Goal: Transaction & Acquisition: Download file/media

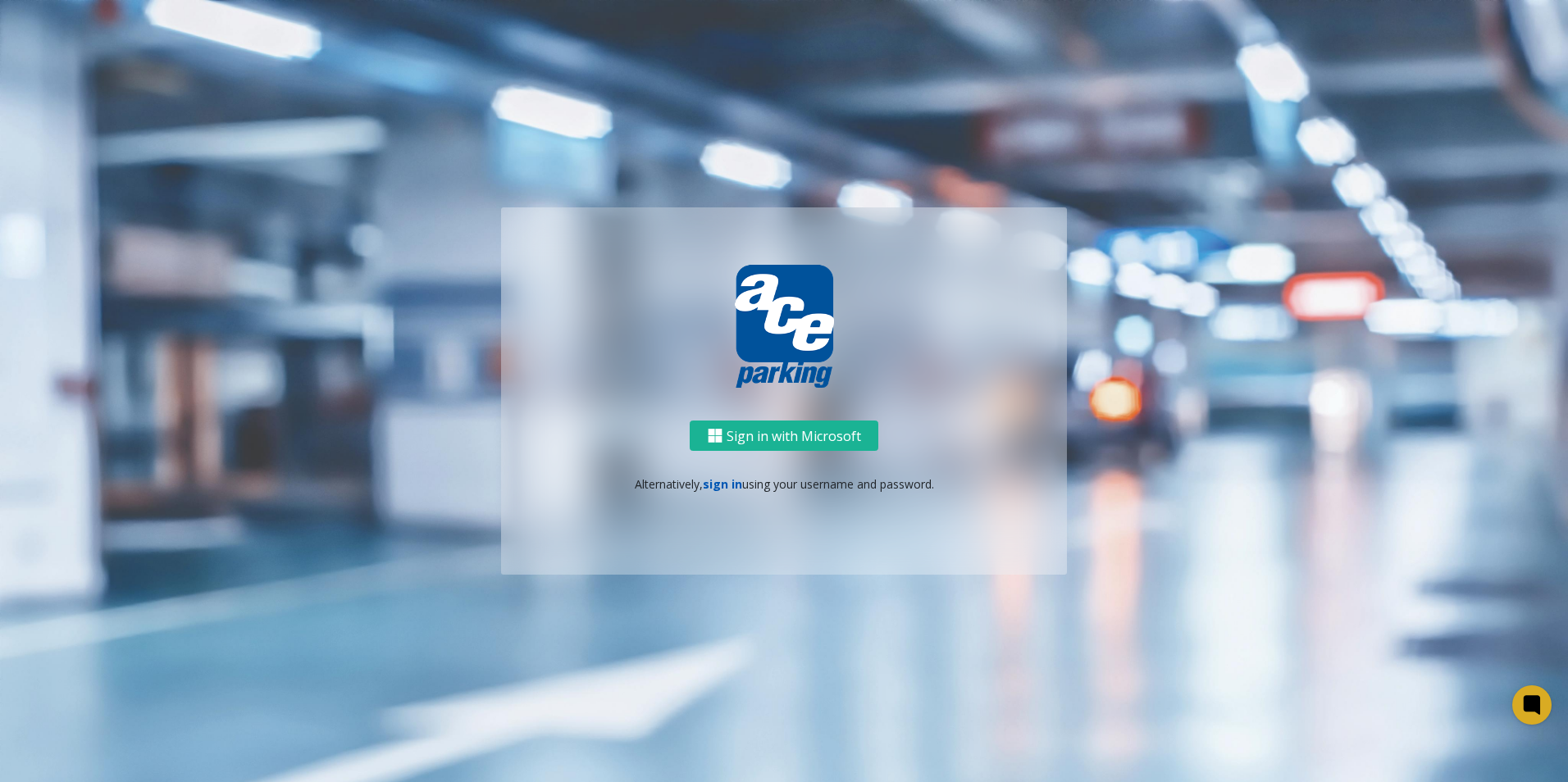
click at [716, 489] on link "sign in" at bounding box center [722, 484] width 39 height 16
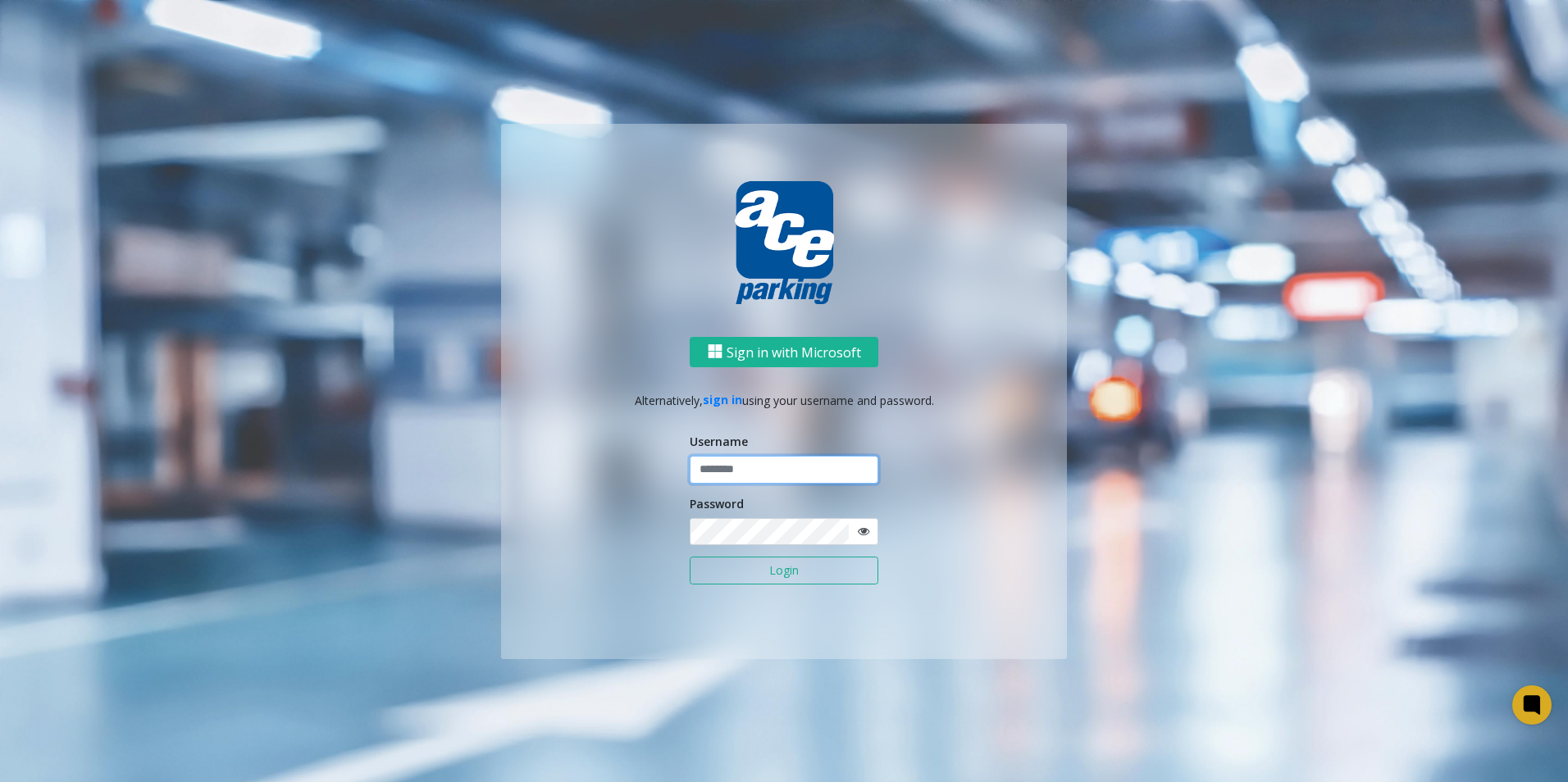
click at [749, 466] on input "text" at bounding box center [784, 470] width 189 height 28
type input "********"
click at [777, 574] on button "Login" at bounding box center [784, 571] width 189 height 28
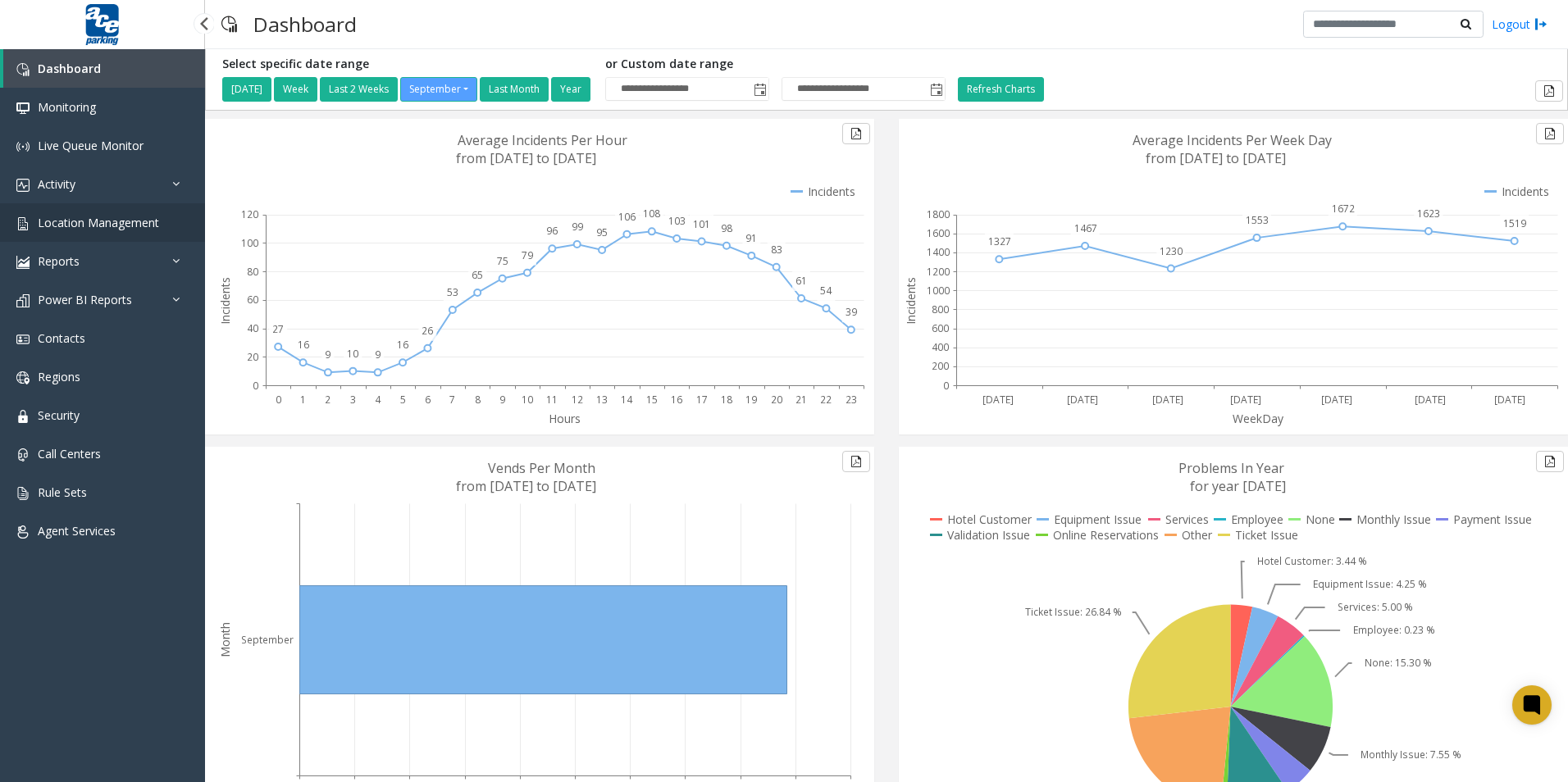
click at [82, 222] on span "Location Management" at bounding box center [98, 222] width 121 height 16
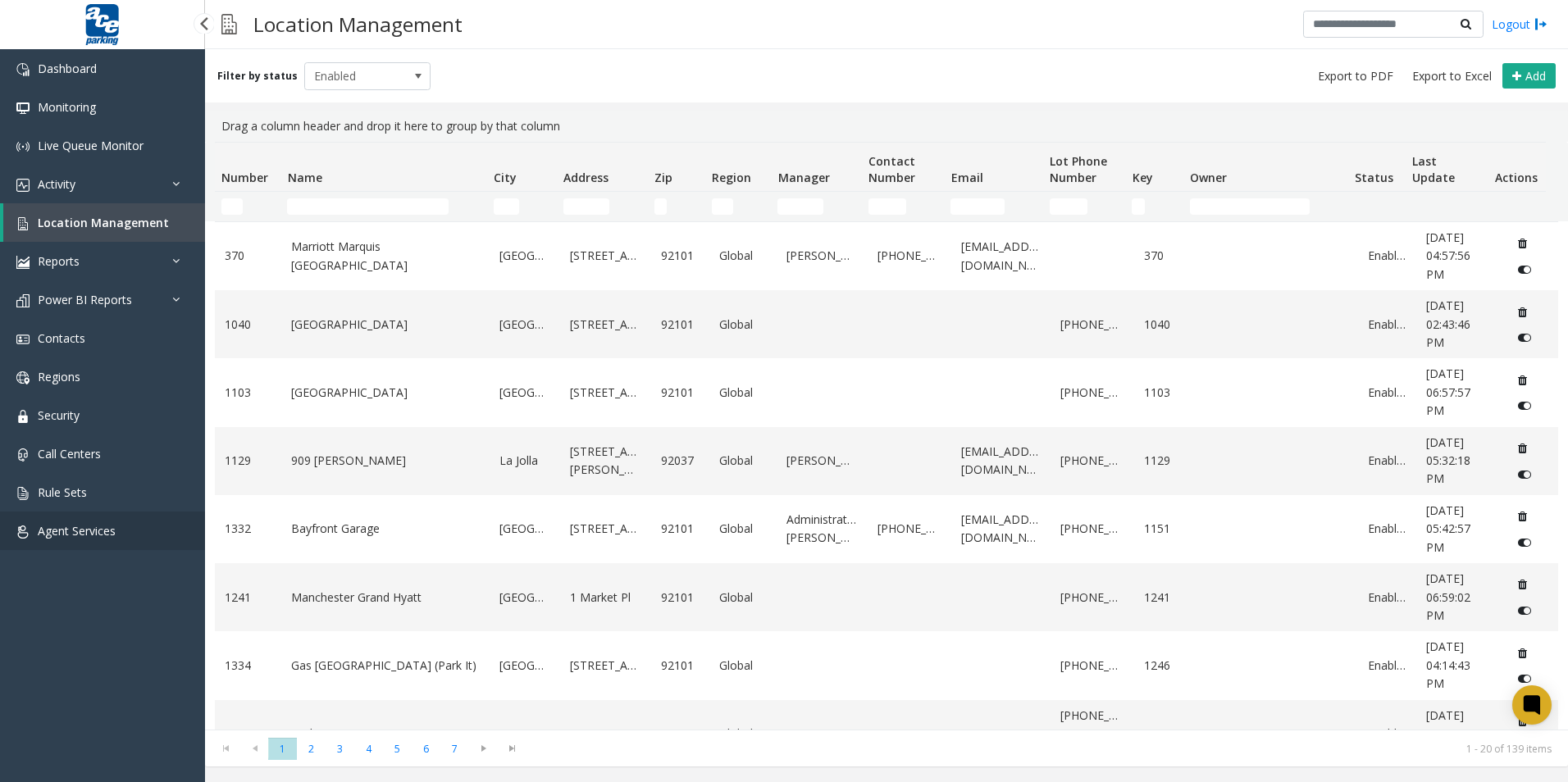
click at [94, 520] on link "Agent Services" at bounding box center [103, 531] width 205 height 39
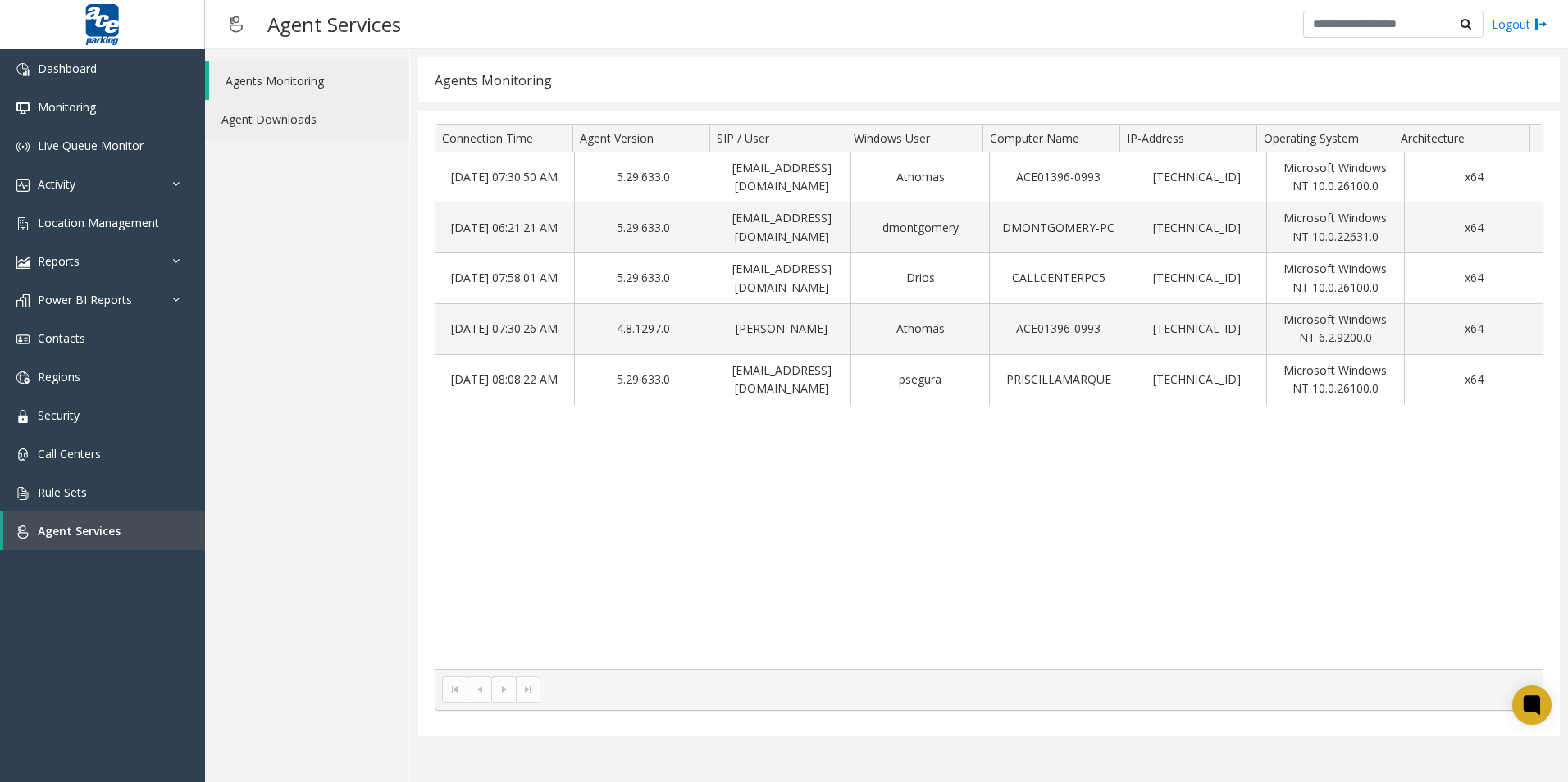
click at [300, 105] on link "Agent Downloads" at bounding box center [307, 119] width 204 height 39
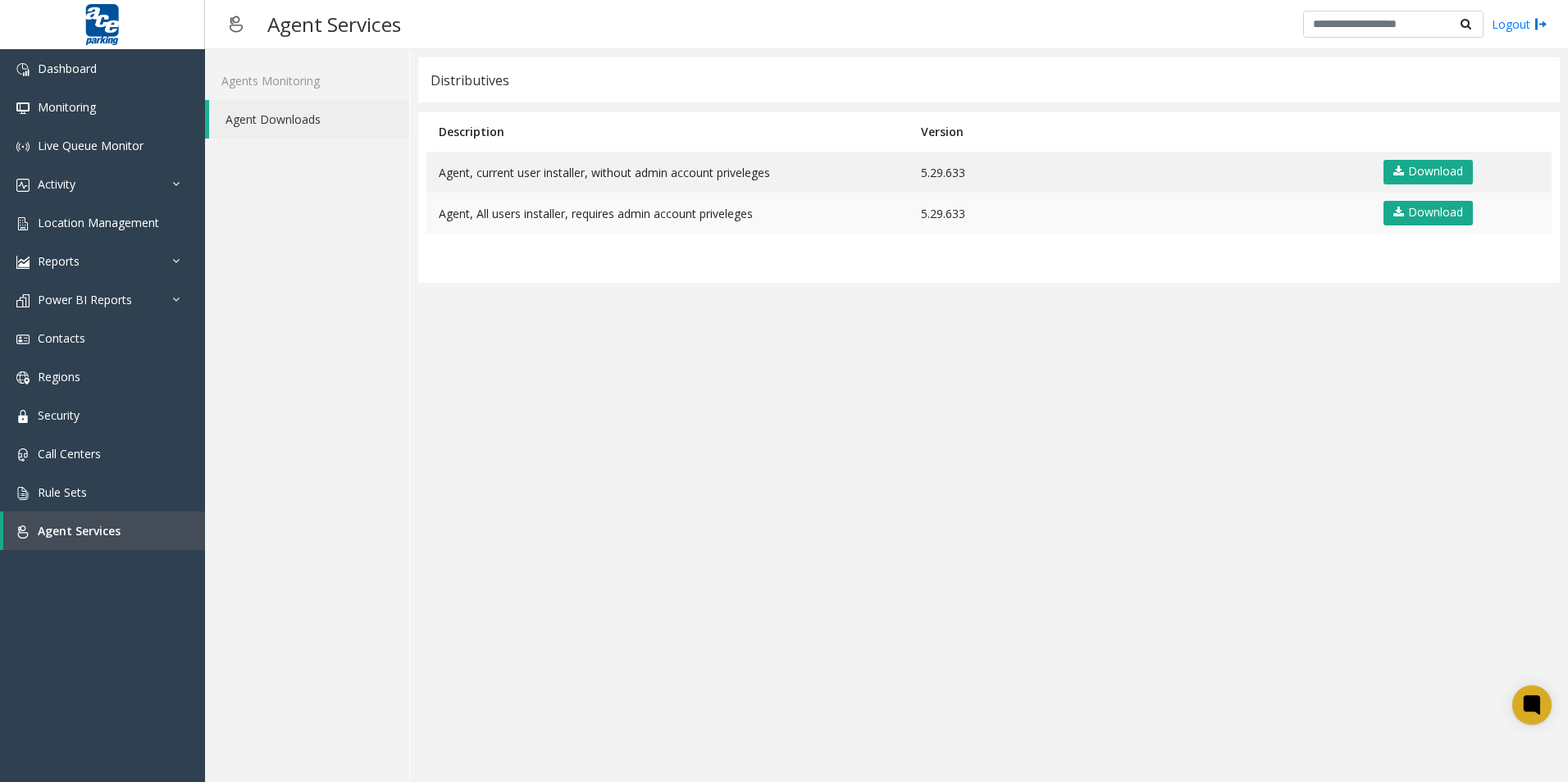
click at [591, 217] on td "Agent, All users installer, requires admin account priveleges" at bounding box center [668, 213] width 482 height 41
click at [1427, 217] on link "Download" at bounding box center [1428, 213] width 89 height 25
click at [290, 84] on link "Agents Monitoring" at bounding box center [307, 80] width 204 height 39
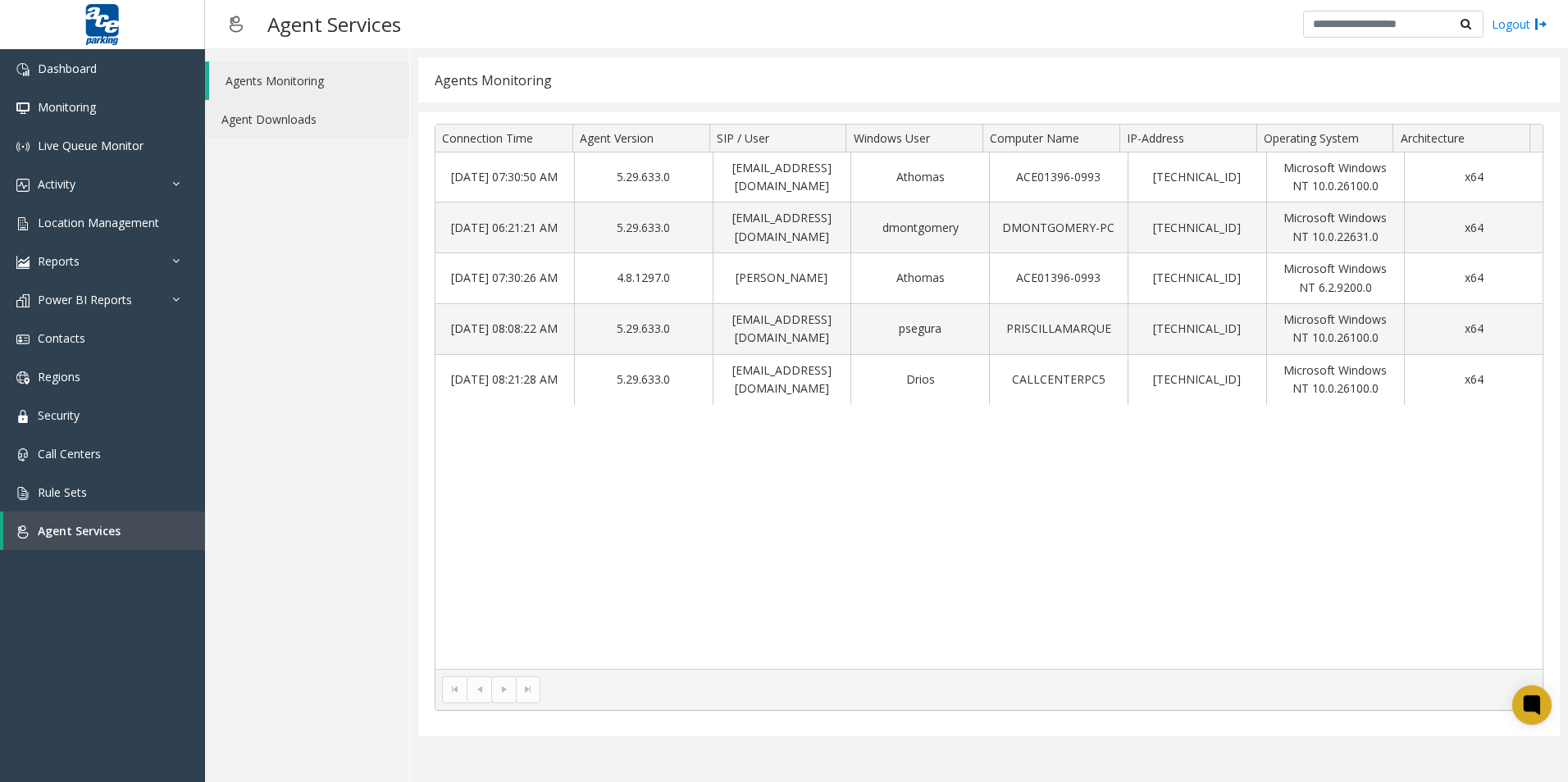
click at [289, 115] on link "Agent Downloads" at bounding box center [307, 119] width 204 height 39
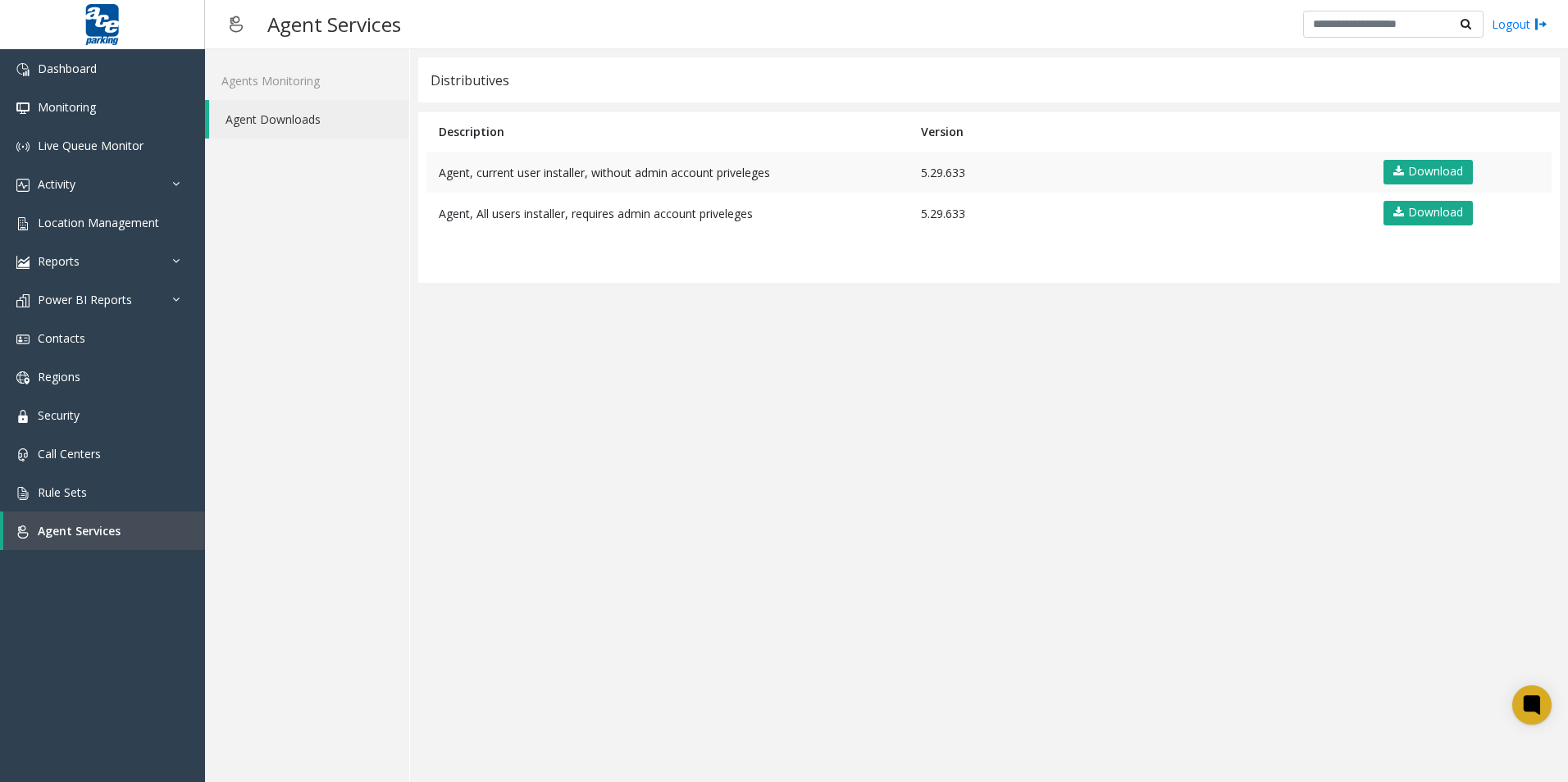
drag, startPoint x: 627, startPoint y: 172, endPoint x: 830, endPoint y: 179, distance: 203.1
click at [830, 179] on td "Agent, current user installer, without admin account priveleges" at bounding box center [668, 172] width 482 height 41
click at [272, 120] on link "Agent Downloads" at bounding box center [309, 119] width 200 height 39
click at [286, 79] on link "Agents Monitoring" at bounding box center [307, 80] width 204 height 39
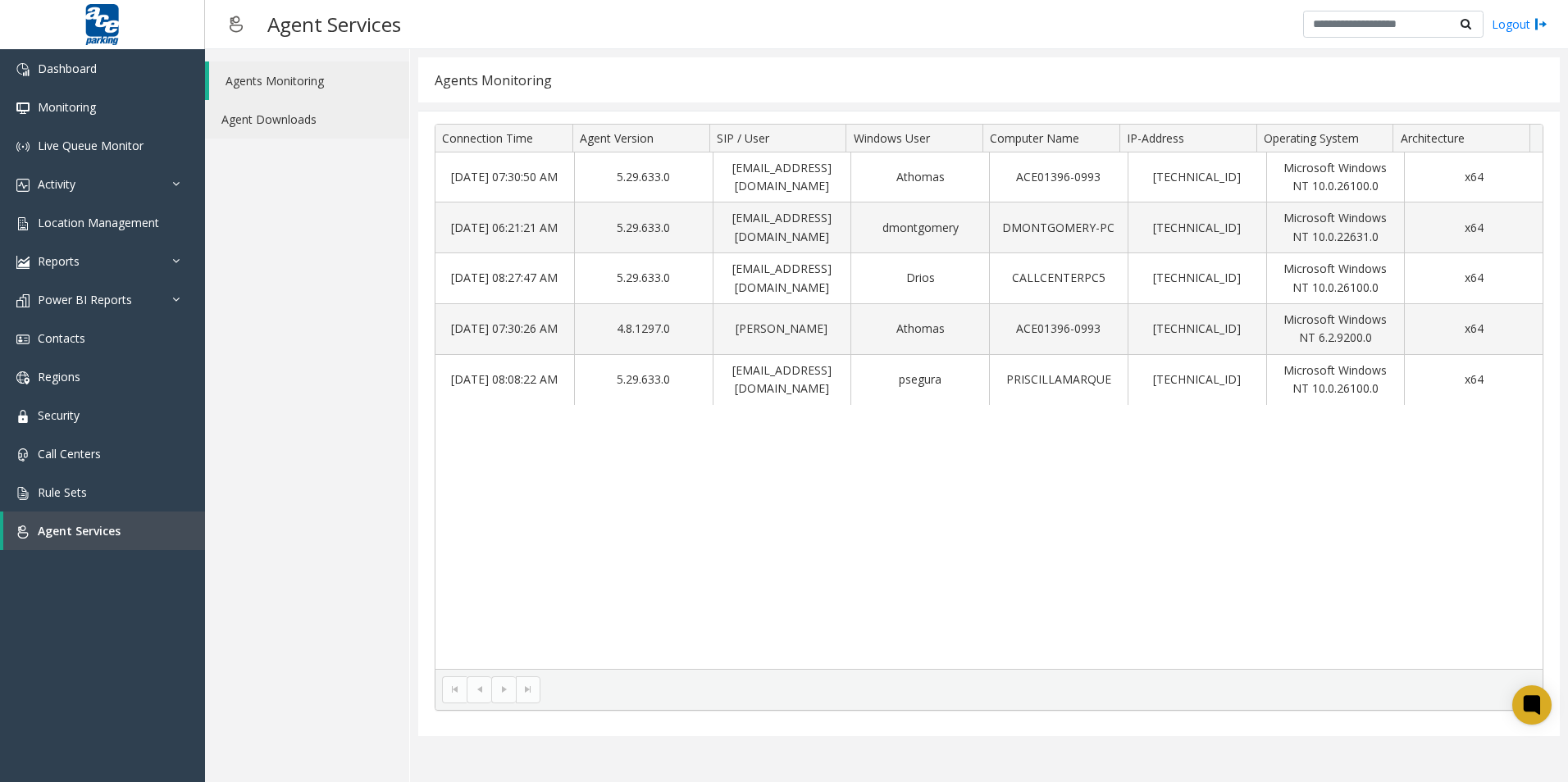
click at [294, 110] on link "Agent Downloads" at bounding box center [307, 119] width 204 height 39
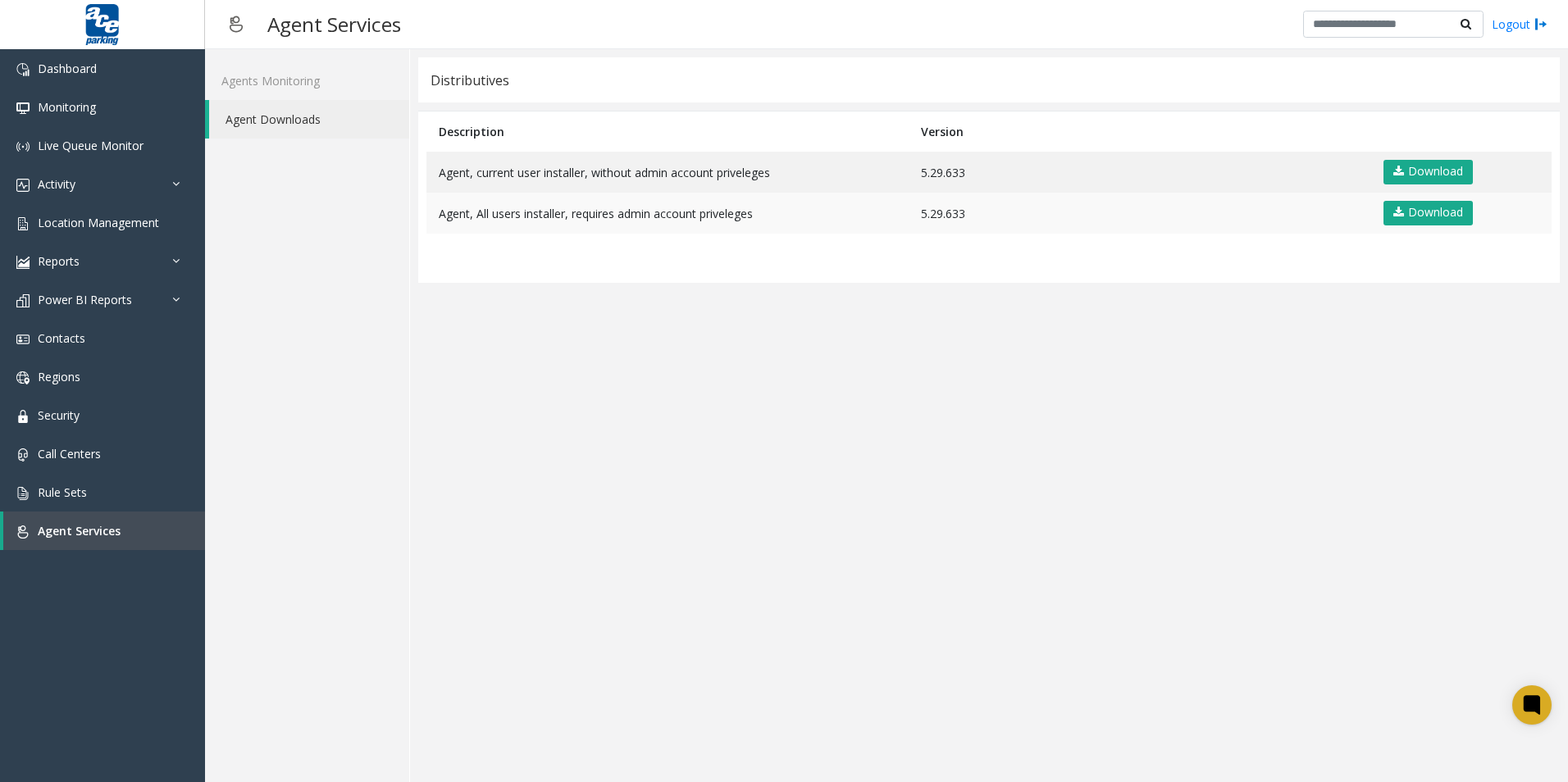
click at [696, 223] on td "Agent, All users installer, requires admin account priveleges" at bounding box center [668, 213] width 482 height 41
click at [769, 172] on td "Agent, current user installer, without admin account priveleges" at bounding box center [668, 172] width 482 height 41
click at [284, 82] on link "Agents Monitoring" at bounding box center [307, 80] width 204 height 39
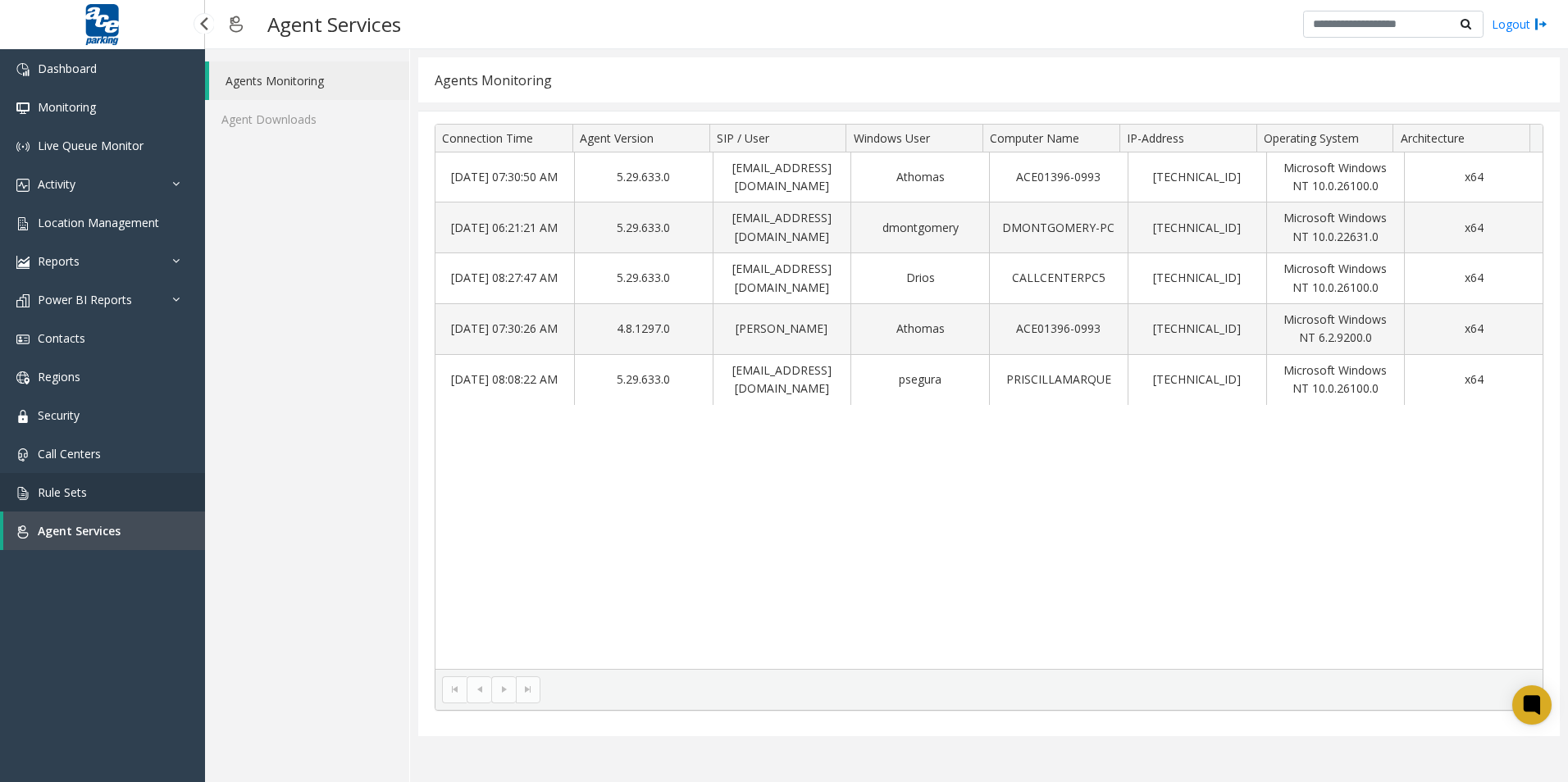
drag, startPoint x: 61, startPoint y: 492, endPoint x: 80, endPoint y: 482, distance: 21.5
click at [62, 492] on span "Rule Sets" at bounding box center [62, 492] width 49 height 16
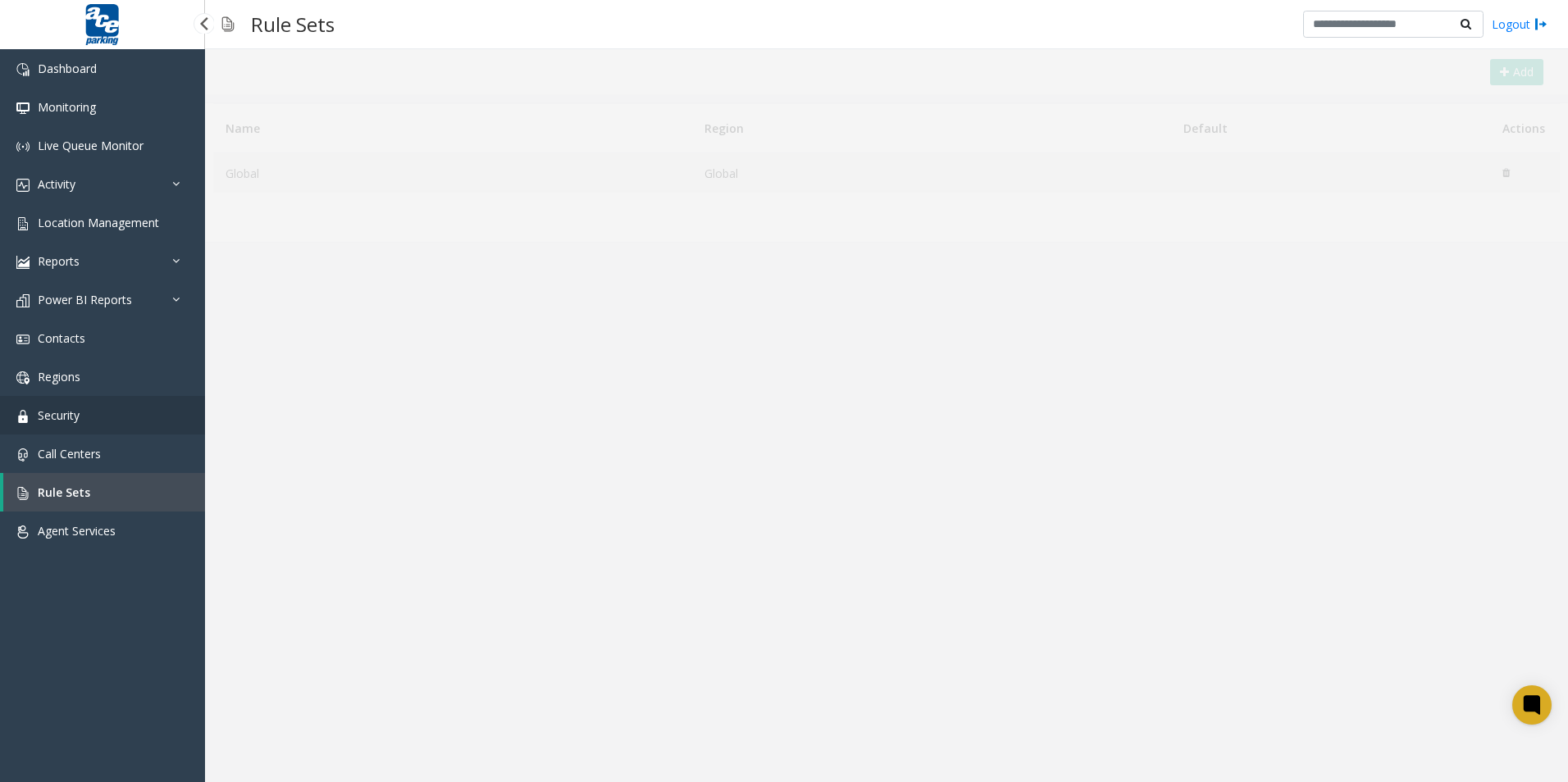
click at [82, 417] on link "Security" at bounding box center [103, 415] width 205 height 39
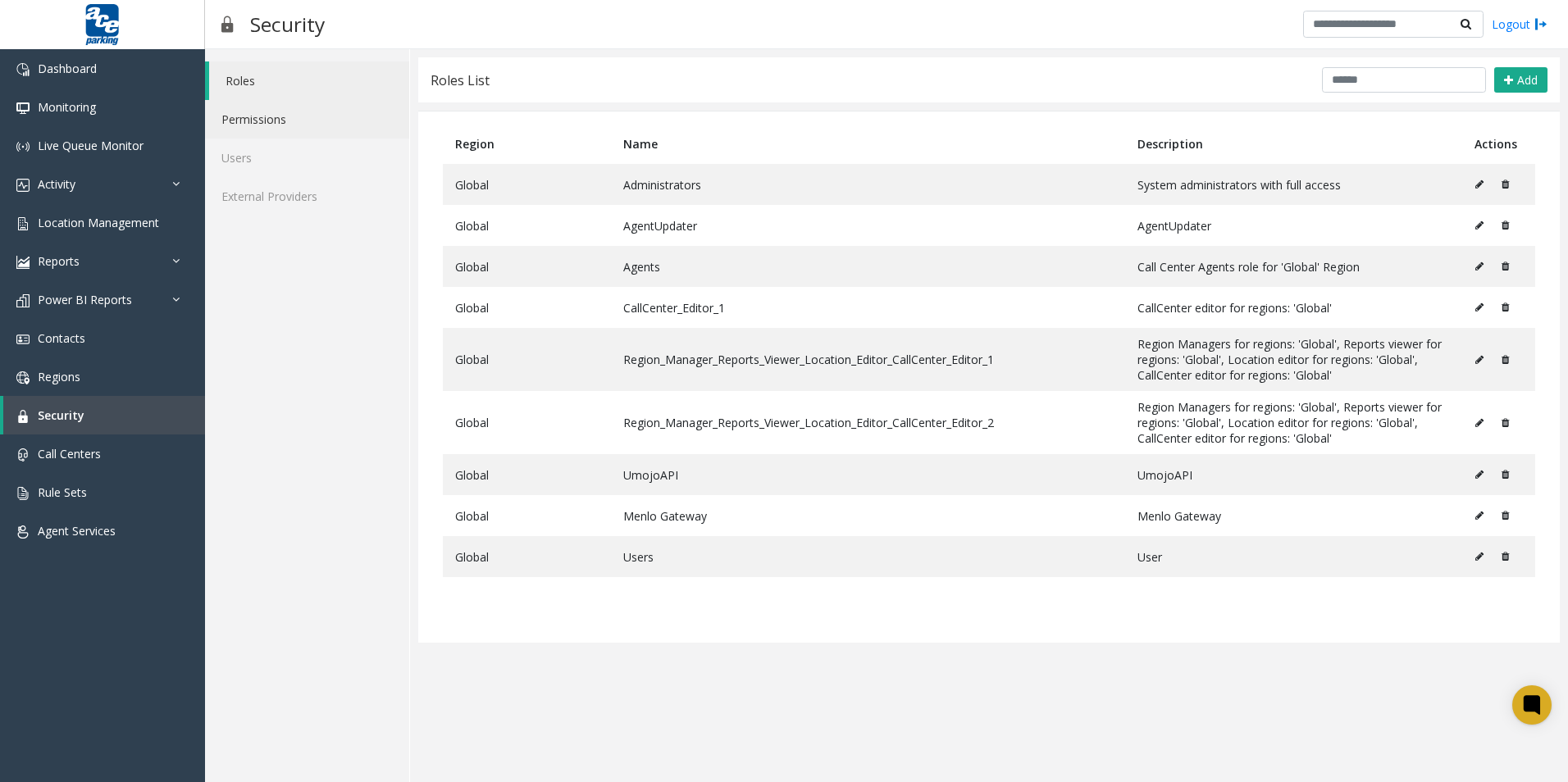
click at [277, 125] on link "Permissions" at bounding box center [307, 119] width 204 height 39
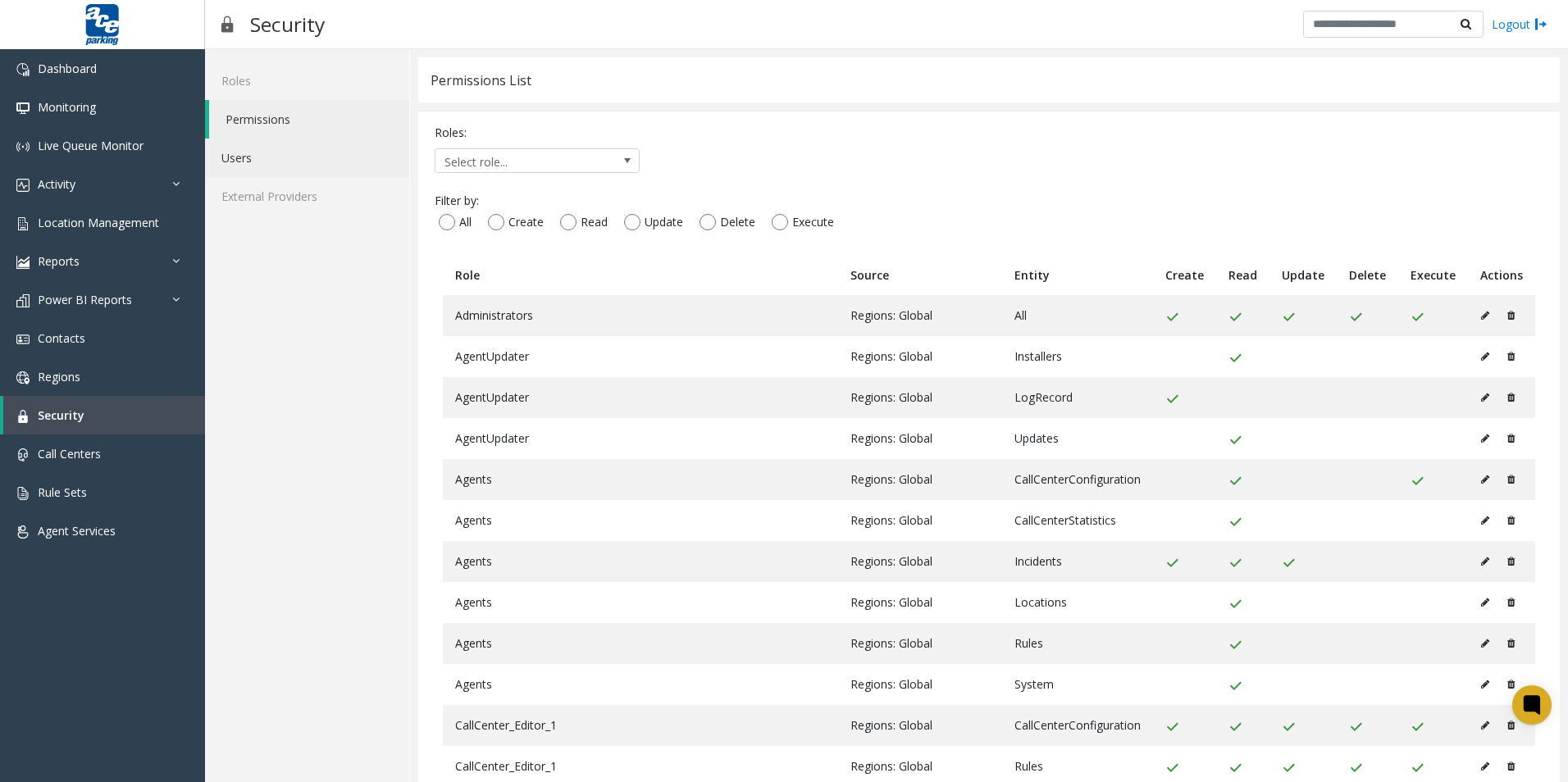
click at [272, 153] on link "Users" at bounding box center [307, 158] width 204 height 39
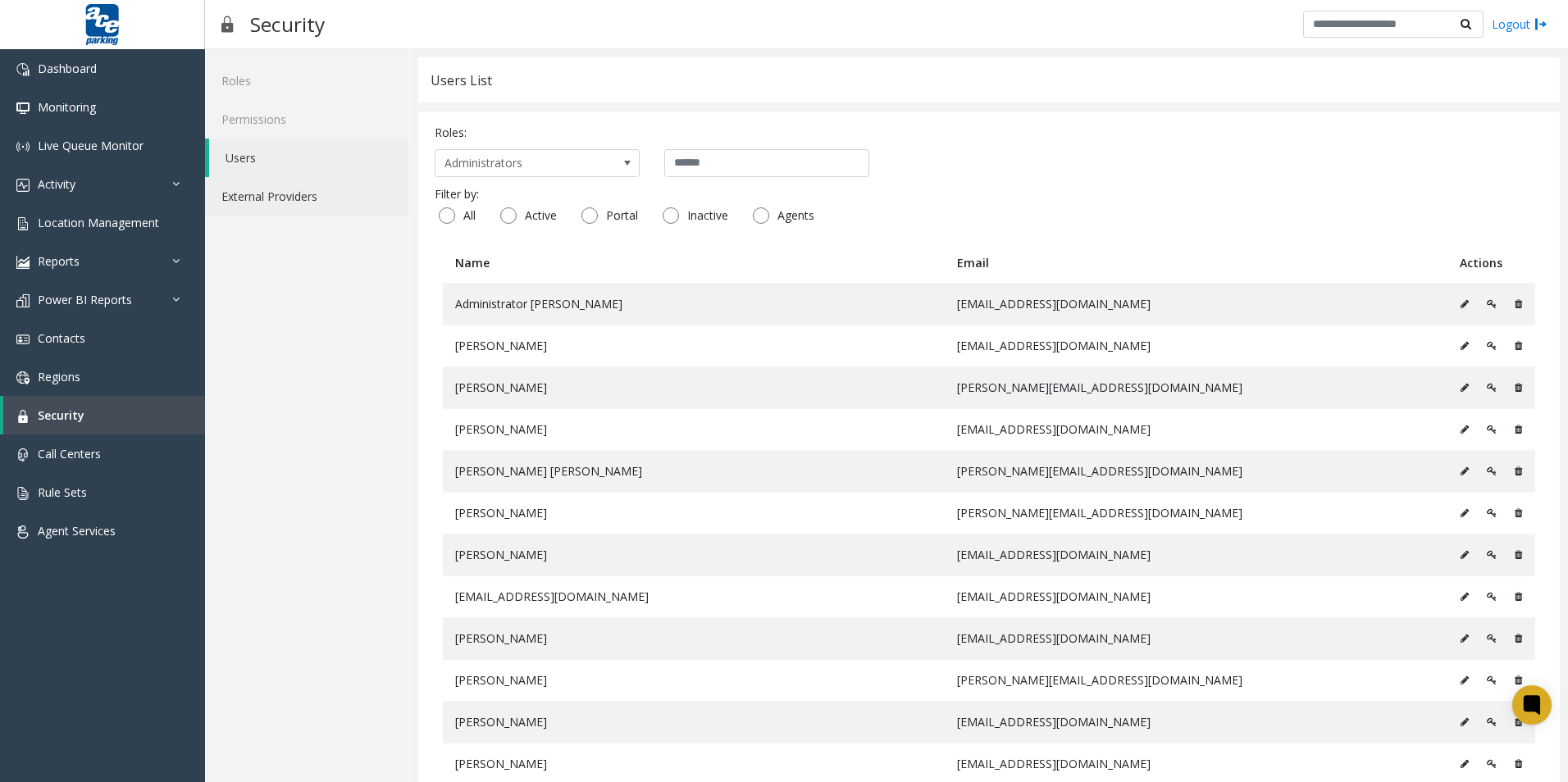
click at [274, 189] on link "External Providers" at bounding box center [307, 196] width 204 height 39
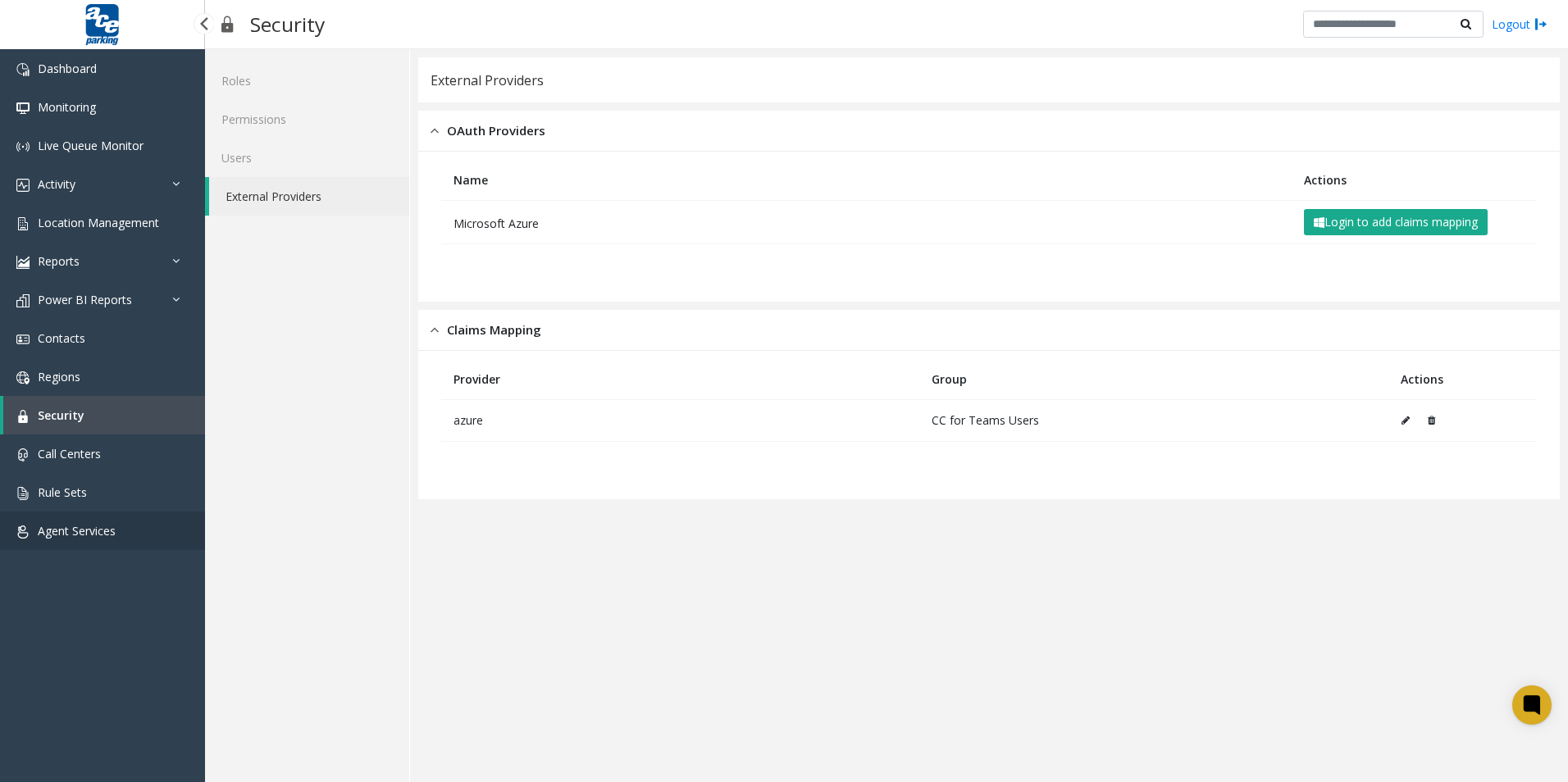
click at [89, 517] on link "Agent Services" at bounding box center [103, 531] width 205 height 39
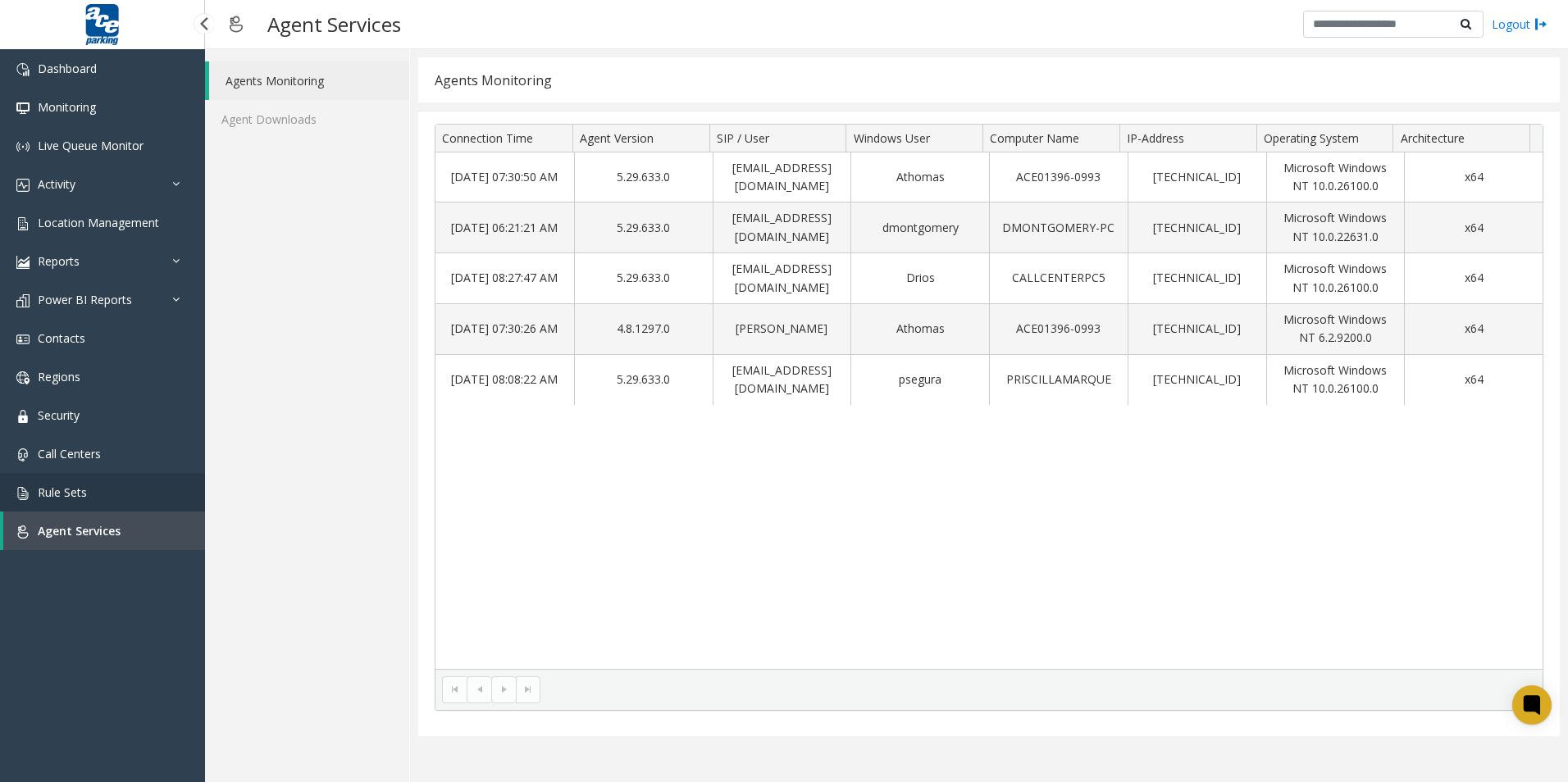
click at [85, 482] on link "Rule Sets" at bounding box center [103, 492] width 205 height 39
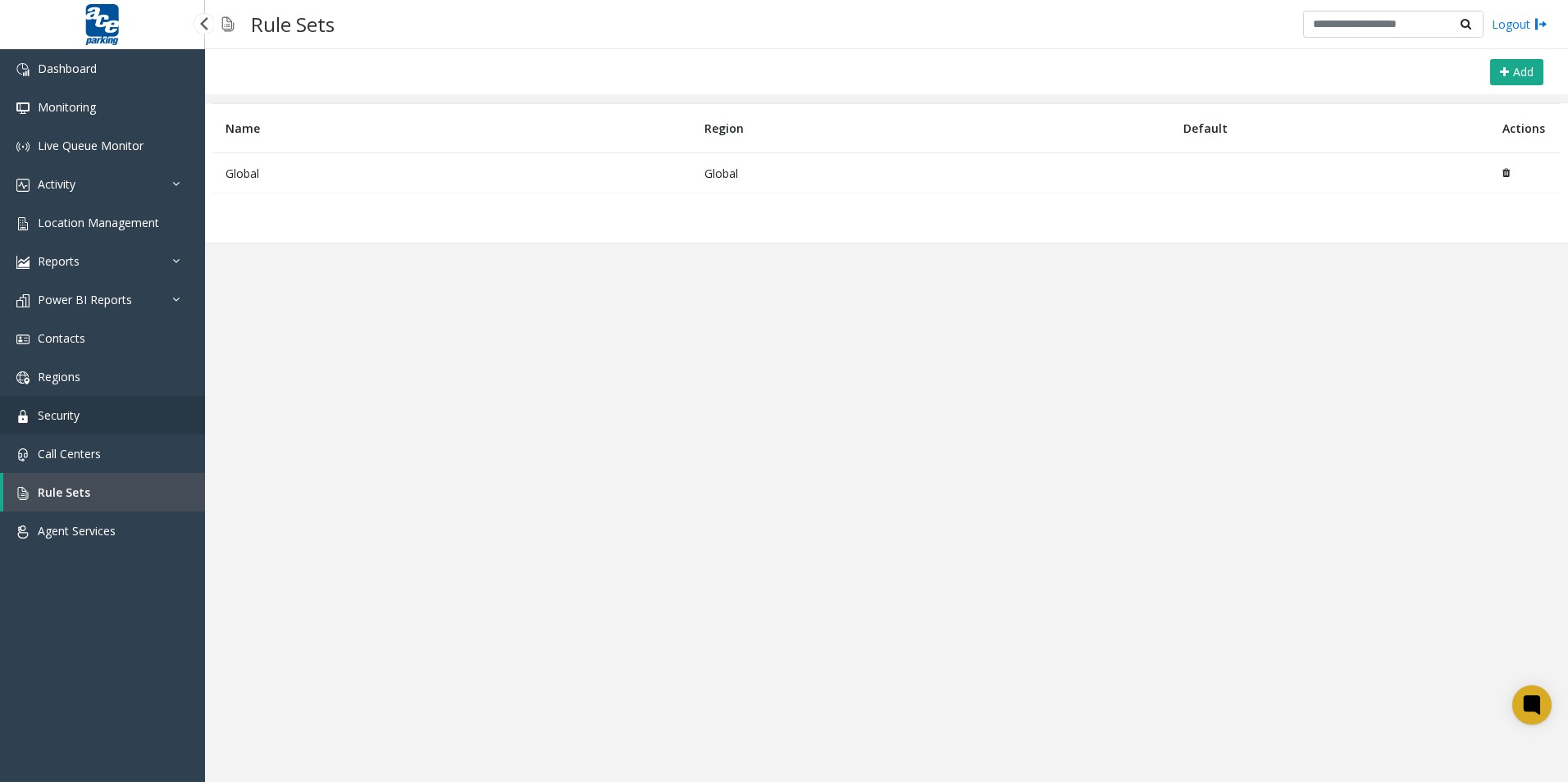
click at [85, 415] on link "Security" at bounding box center [103, 415] width 205 height 39
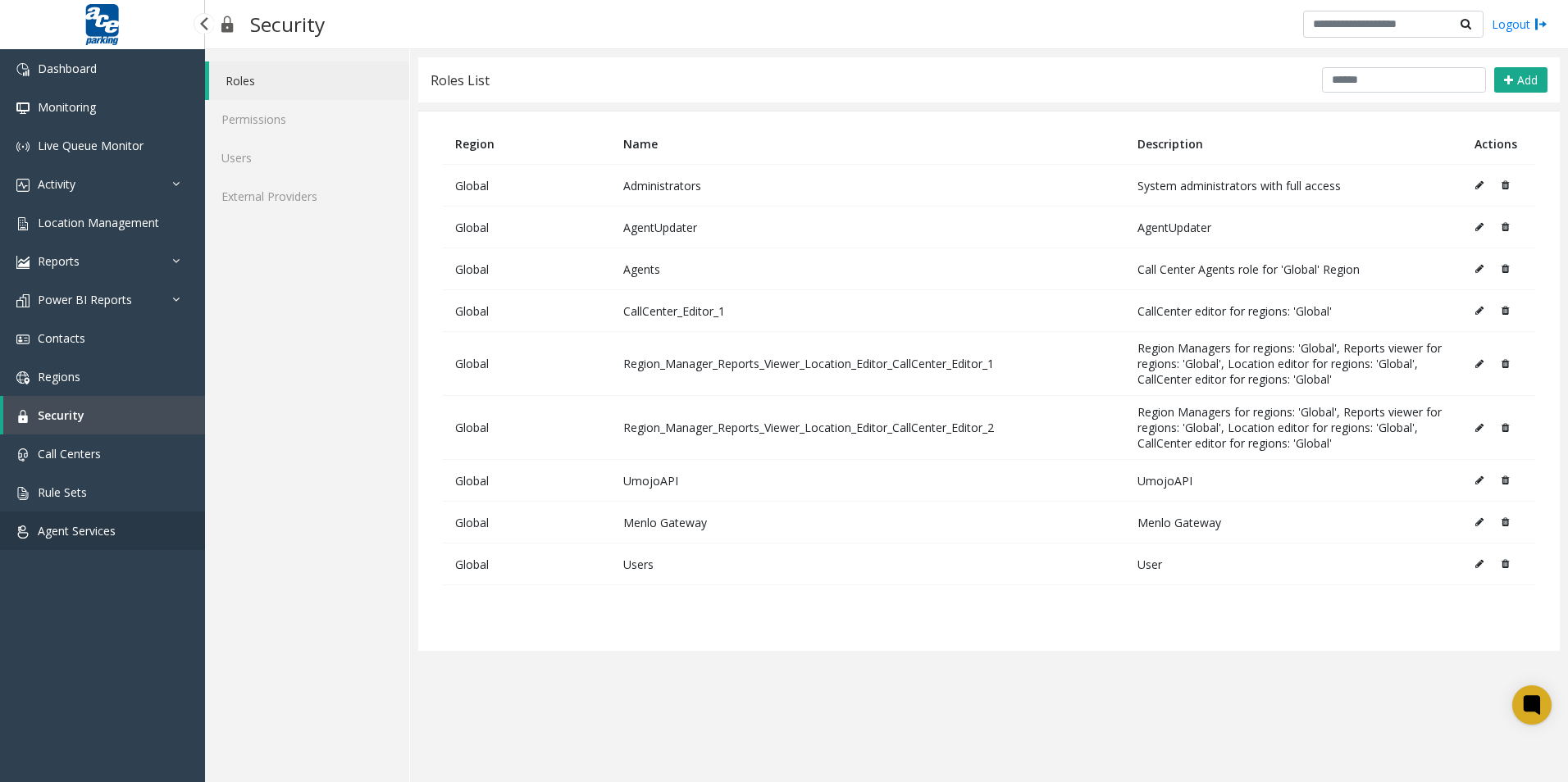
click at [75, 527] on span "Agent Services" at bounding box center [76, 531] width 78 height 16
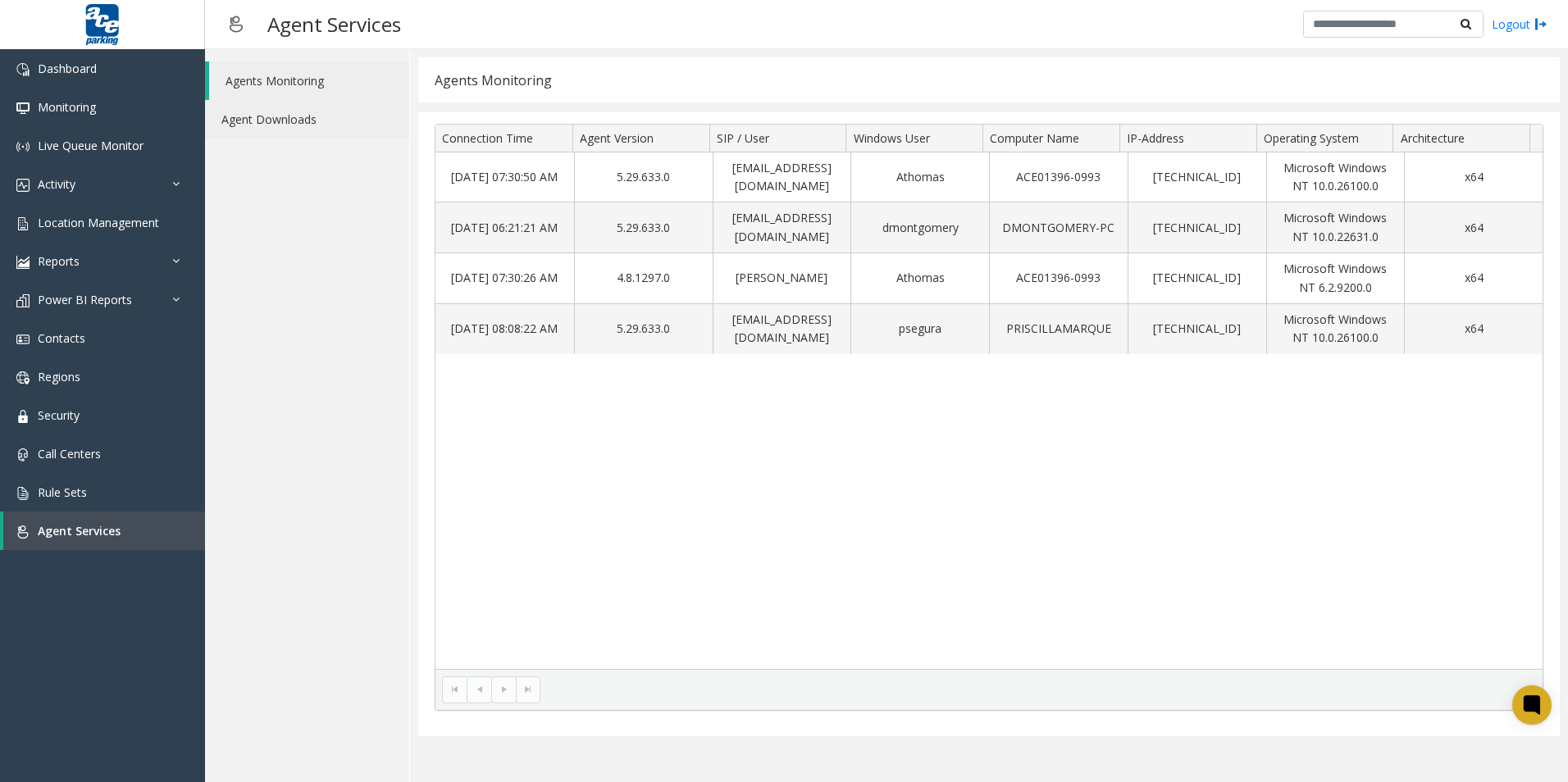
click at [274, 117] on link "Agent Downloads" at bounding box center [307, 119] width 204 height 39
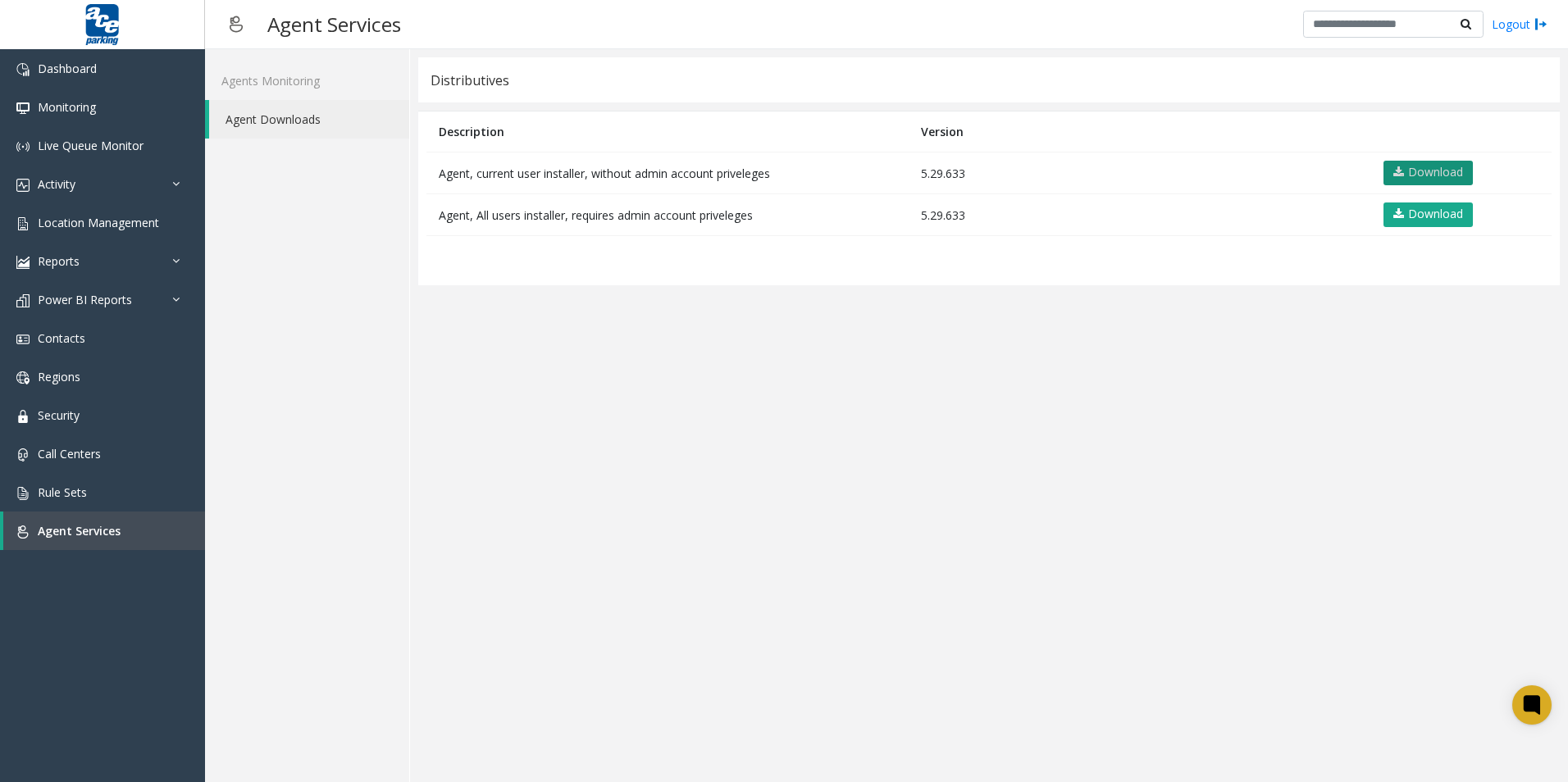
click at [1429, 166] on link "Download" at bounding box center [1428, 173] width 89 height 25
